Goal: Find specific page/section: Find specific page/section

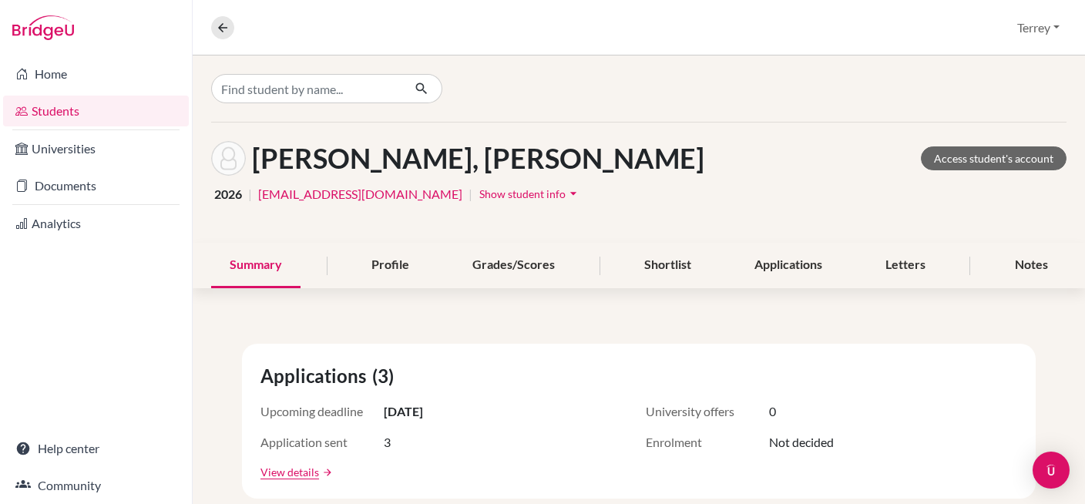
click at [122, 150] on link "Universities" at bounding box center [96, 148] width 186 height 31
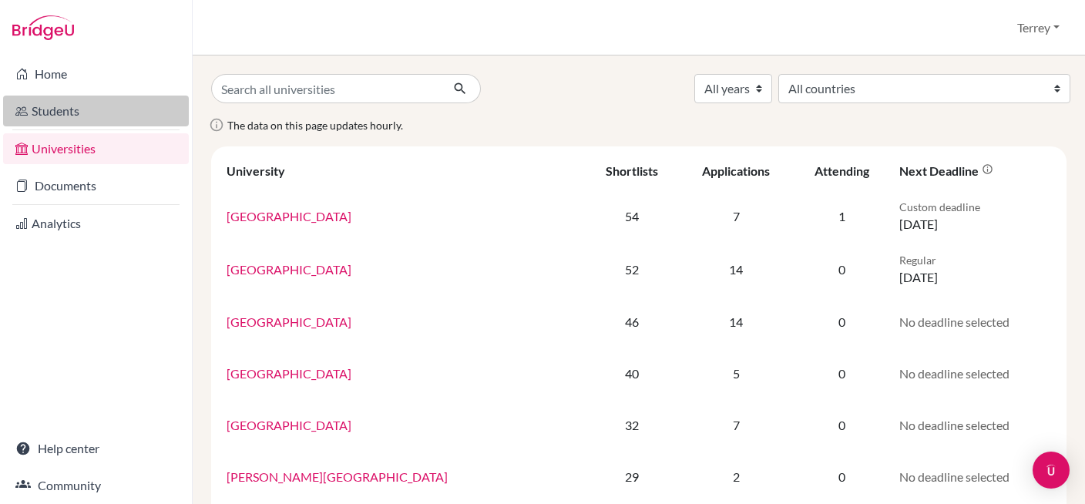
click at [79, 104] on link "Students" at bounding box center [96, 111] width 186 height 31
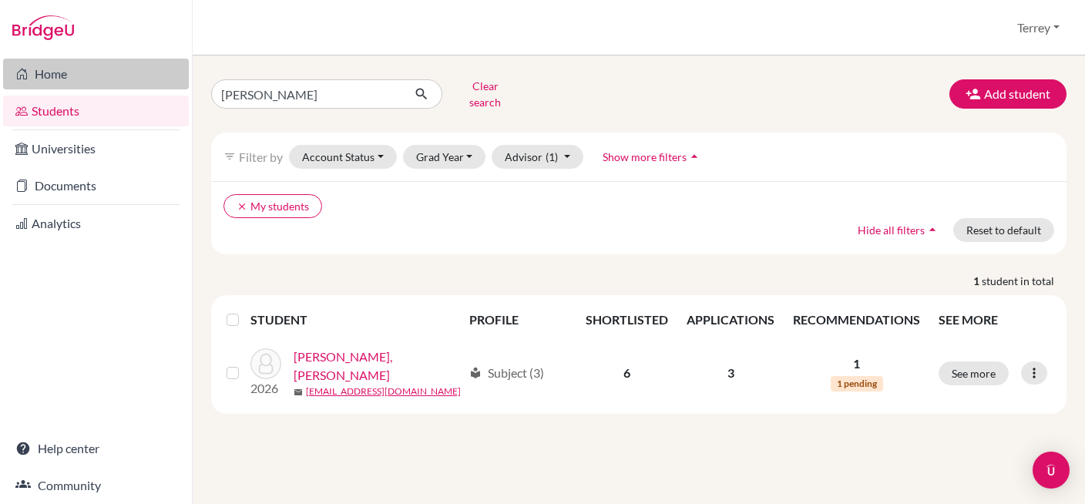
click at [72, 71] on link "Home" at bounding box center [96, 74] width 186 height 31
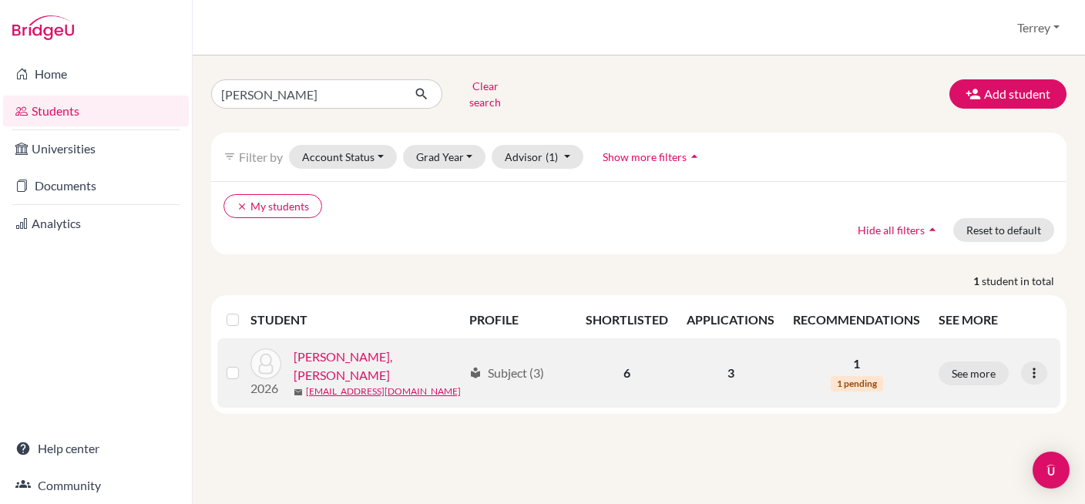
click at [323, 348] on link "[PERSON_NAME], [PERSON_NAME]" at bounding box center [379, 365] width 170 height 37
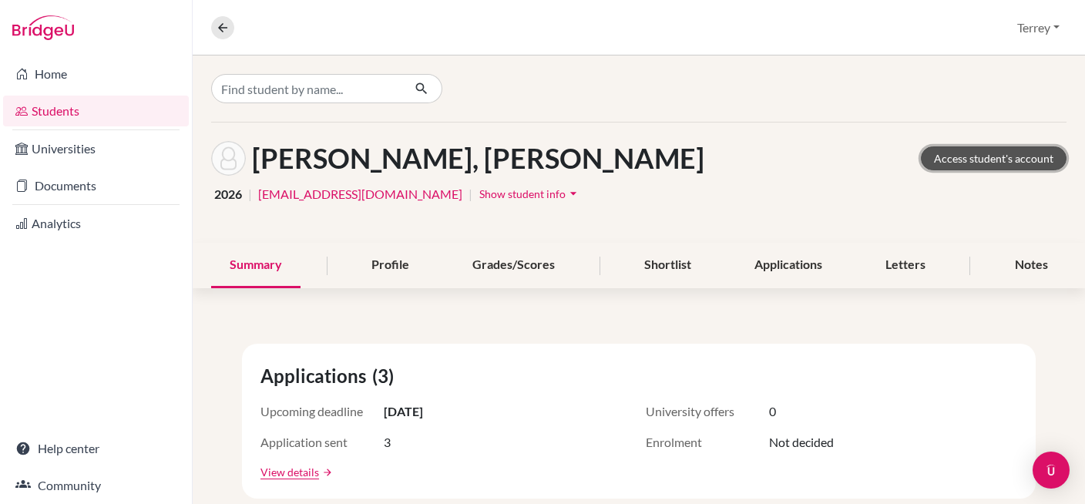
click at [992, 153] on link "Access student's account" at bounding box center [994, 158] width 146 height 24
